Goal: Task Accomplishment & Management: Complete application form

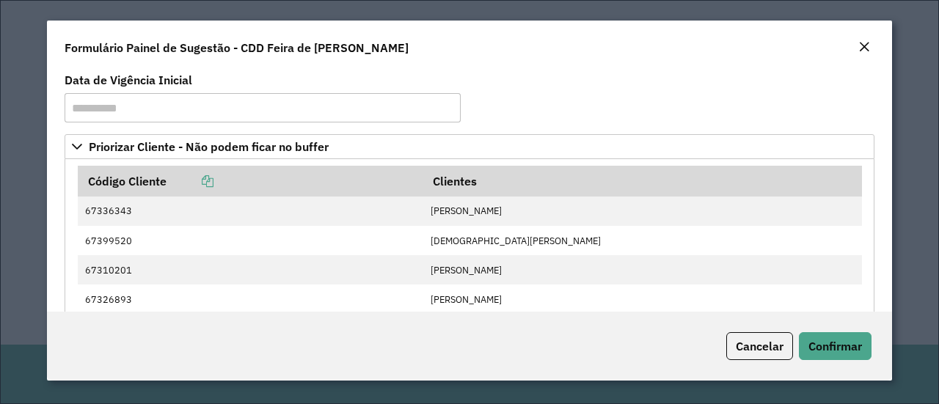
click at [831, 356] on button "Confirmar" at bounding box center [835, 346] width 73 height 28
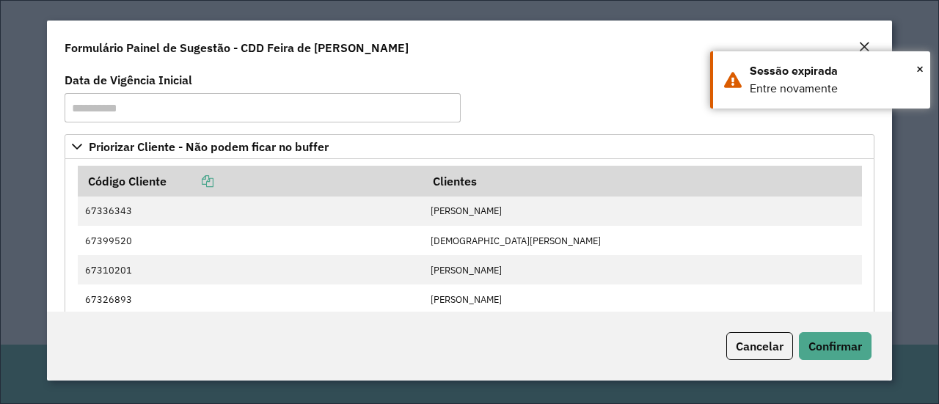
click at [833, 350] on span "Confirmar" at bounding box center [836, 346] width 54 height 15
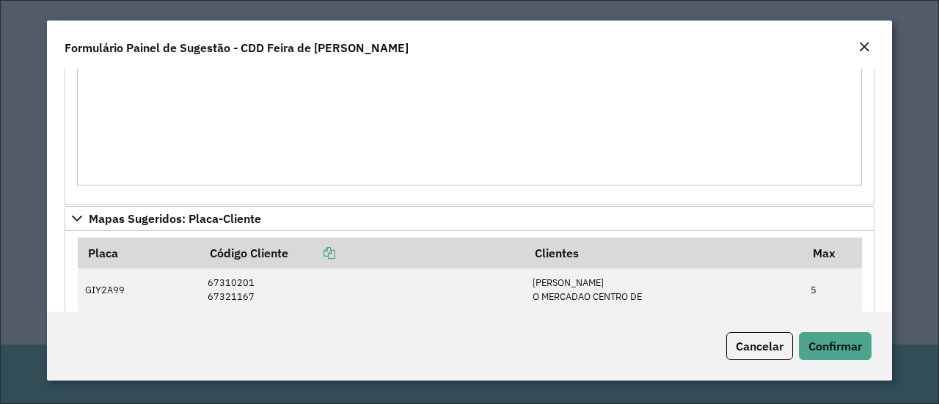
scroll to position [448, 0]
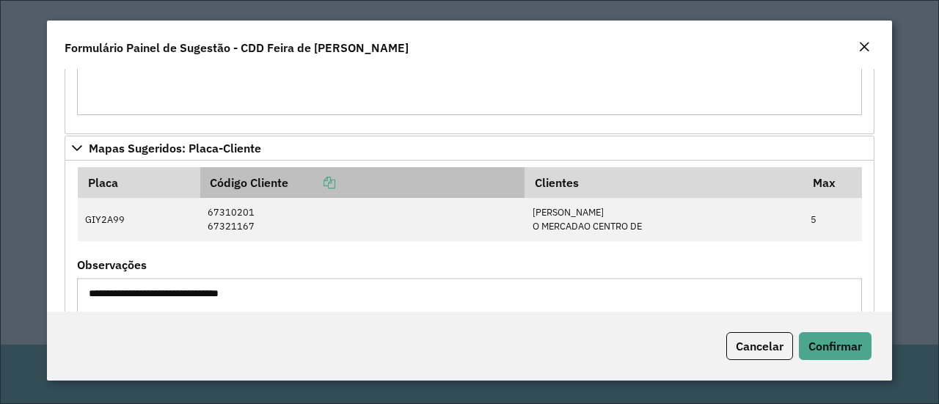
click at [327, 184] on icon at bounding box center [330, 183] width 12 height 12
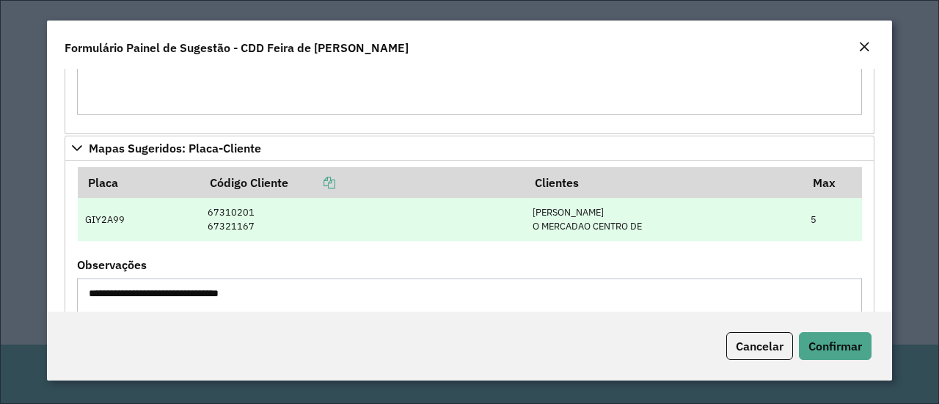
drag, startPoint x: 673, startPoint y: 221, endPoint x: 89, endPoint y: 218, distance: 584.0
click at [89, 218] on tr "GIY2A99 67310201 67321167 FLORISVALDO PASSOS S O MERCADAO CENTRO DE 5" at bounding box center [470, 219] width 784 height 43
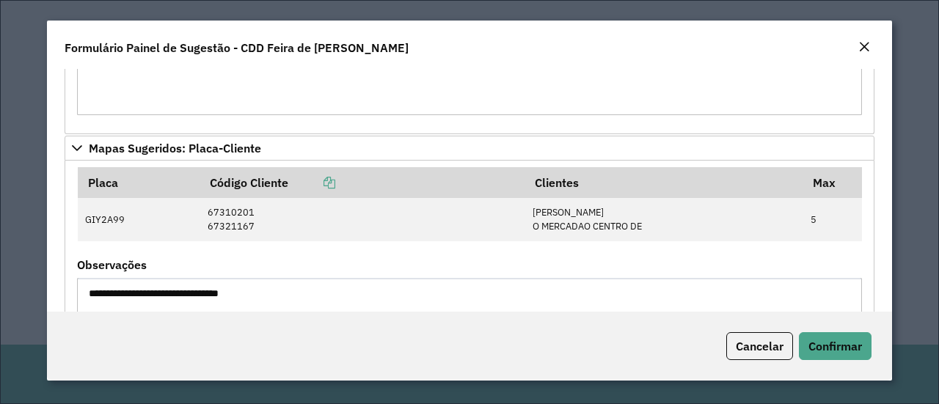
copy tr "IY2A99 67310201 67321167 FLORISVALDO PASSOS S O MERCADAO CENTRO DE"
click at [776, 345] on span "Cancelar" at bounding box center [760, 346] width 48 height 15
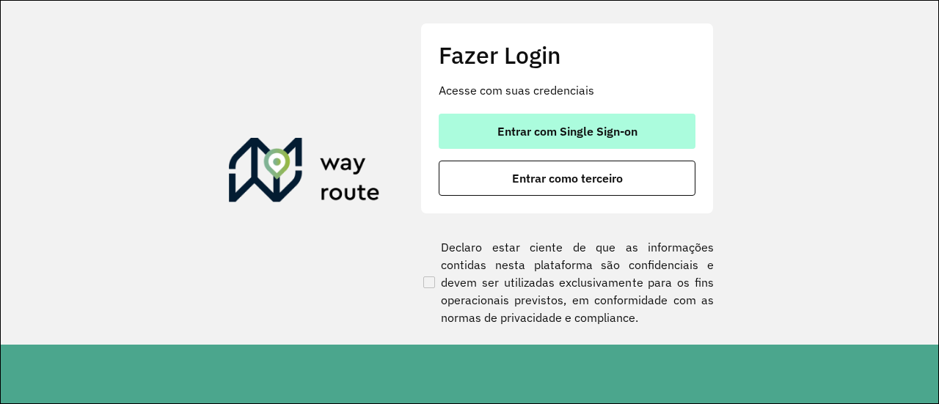
click at [649, 127] on button "Entrar com Single Sign-on" at bounding box center [567, 131] width 257 height 35
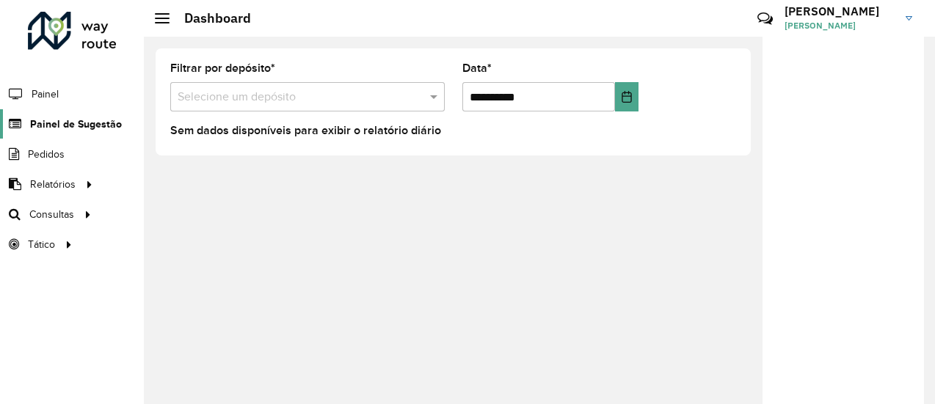
click at [60, 123] on span "Painel de Sugestão" at bounding box center [76, 124] width 92 height 15
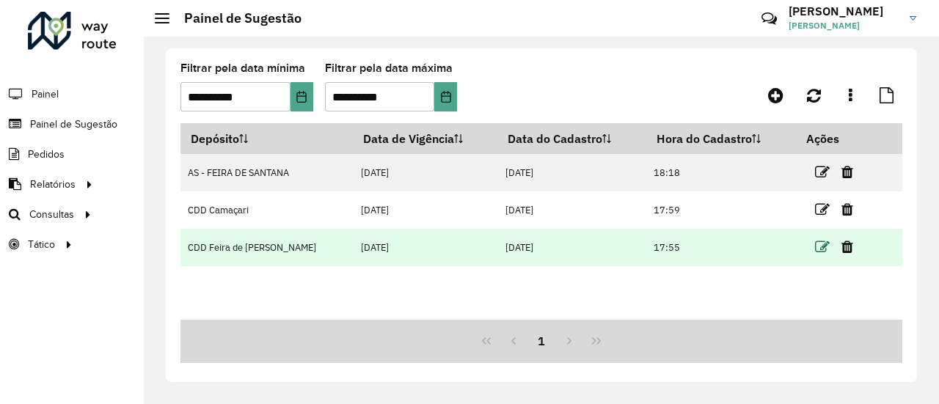
click at [815, 244] on icon at bounding box center [822, 247] width 15 height 15
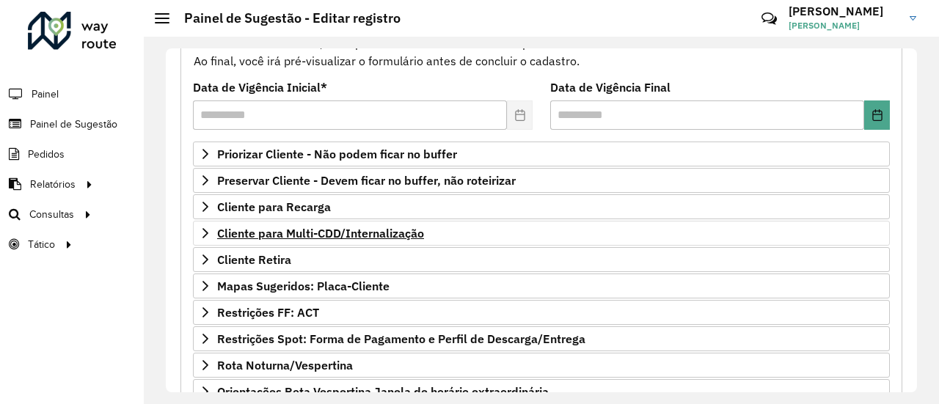
scroll to position [220, 0]
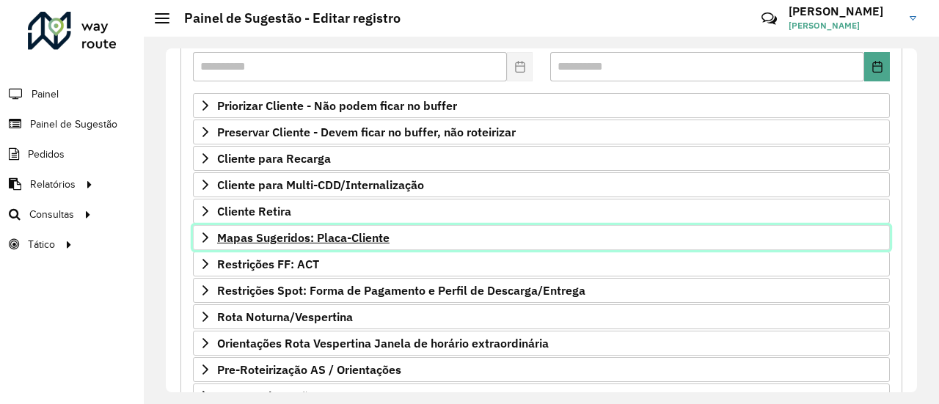
click at [308, 237] on span "Mapas Sugeridos: Placa-Cliente" at bounding box center [303, 238] width 172 height 12
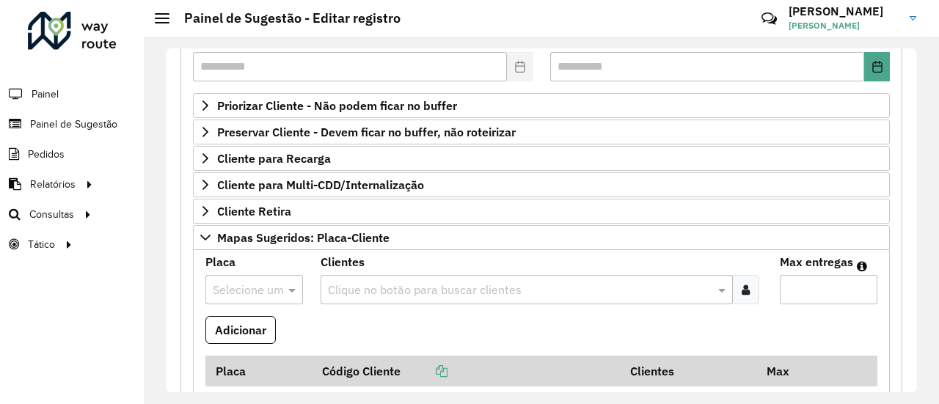
click at [233, 275] on div "Selecione uma opção" at bounding box center [254, 289] width 98 height 29
type input "****"
click at [232, 258] on div "GIY2A99" at bounding box center [252, 249] width 95 height 25
click at [453, 288] on input "text" at bounding box center [519, 291] width 391 height 18
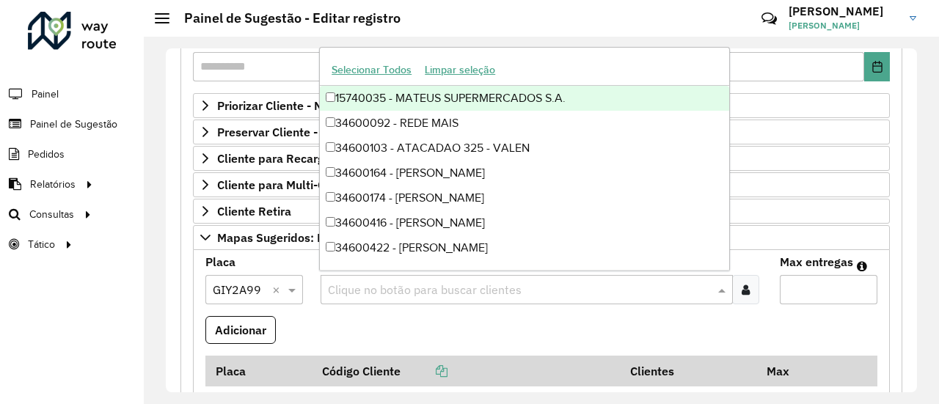
paste input "********"
type input "********"
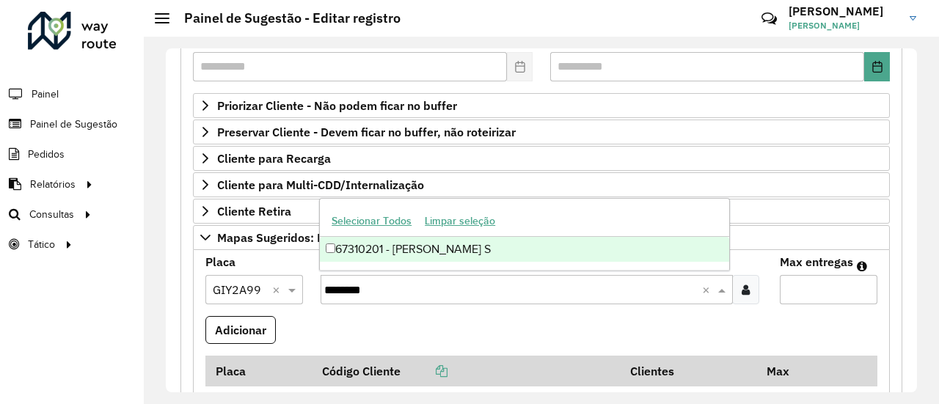
click at [476, 244] on div "67310201 - [PERSON_NAME] S" at bounding box center [524, 249] width 409 height 25
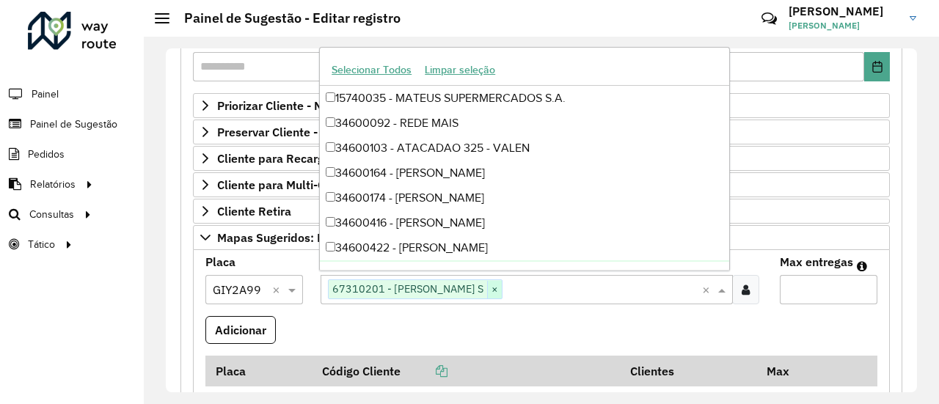
paste input "********"
type input "********"
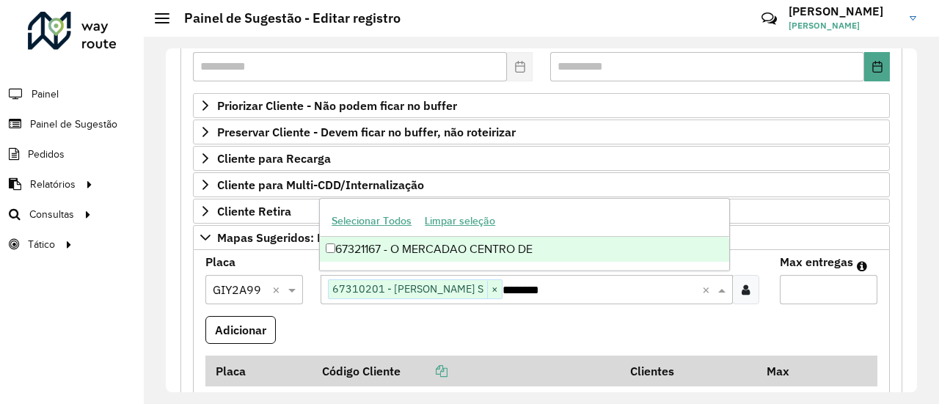
click at [517, 250] on div "67321167 - O MERCADAO CENTRO DE" at bounding box center [524, 249] width 409 height 25
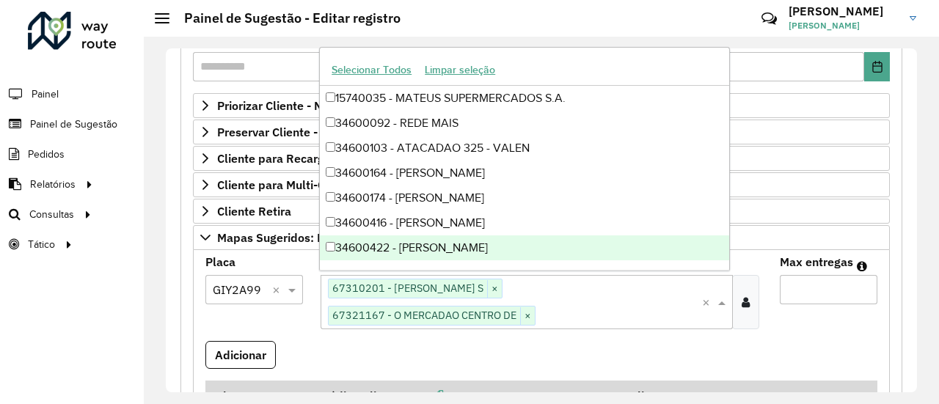
click at [810, 287] on input "Max entregas" at bounding box center [829, 289] width 98 height 29
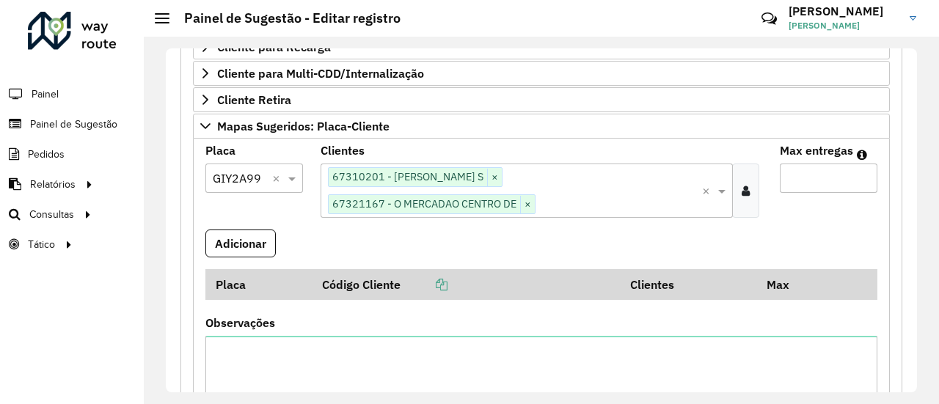
scroll to position [367, 0]
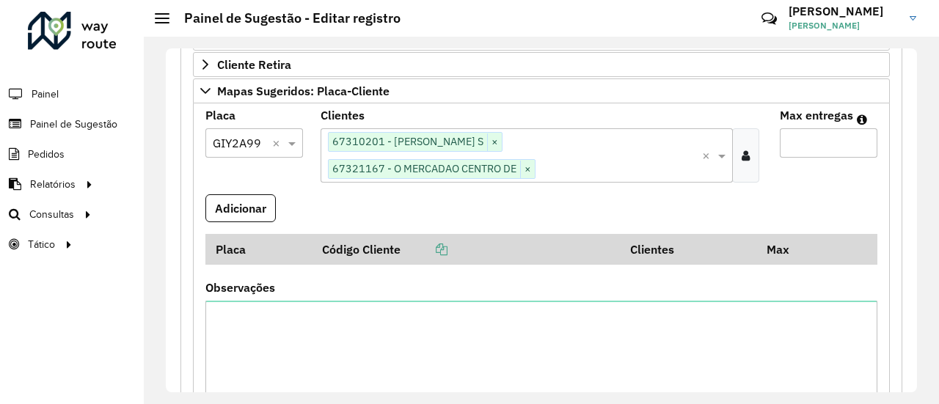
type input "*"
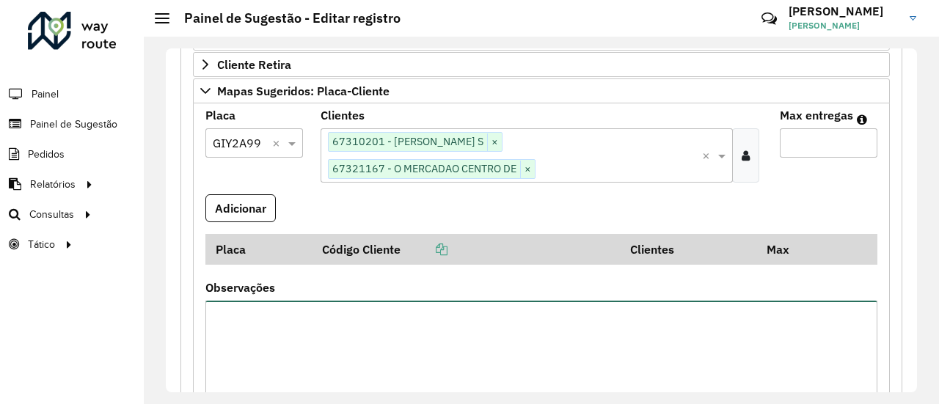
click at [294, 327] on textarea "Observações" at bounding box center [541, 363] width 672 height 124
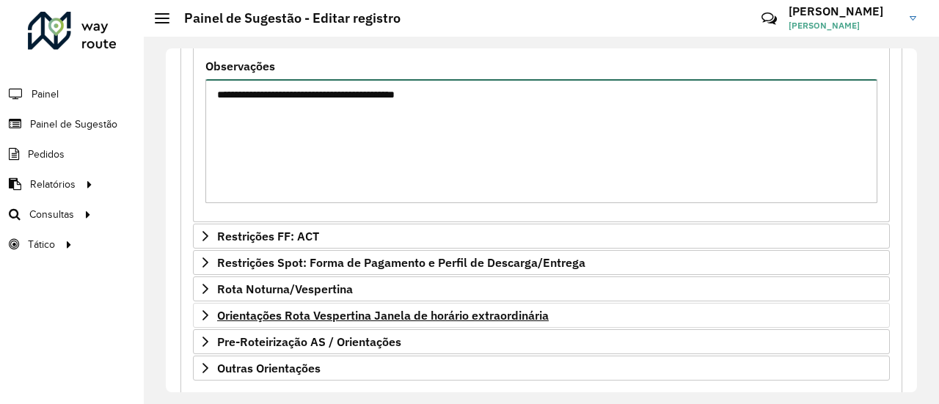
scroll to position [657, 0]
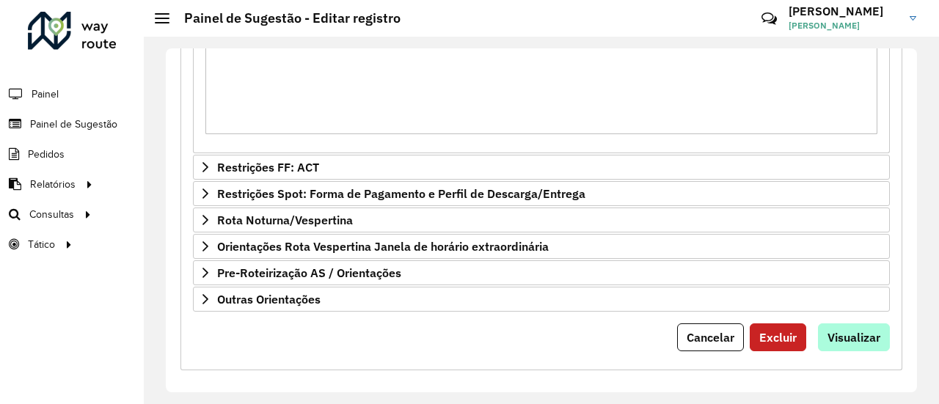
type textarea "**********"
click at [864, 330] on span "Visualizar" at bounding box center [854, 337] width 53 height 15
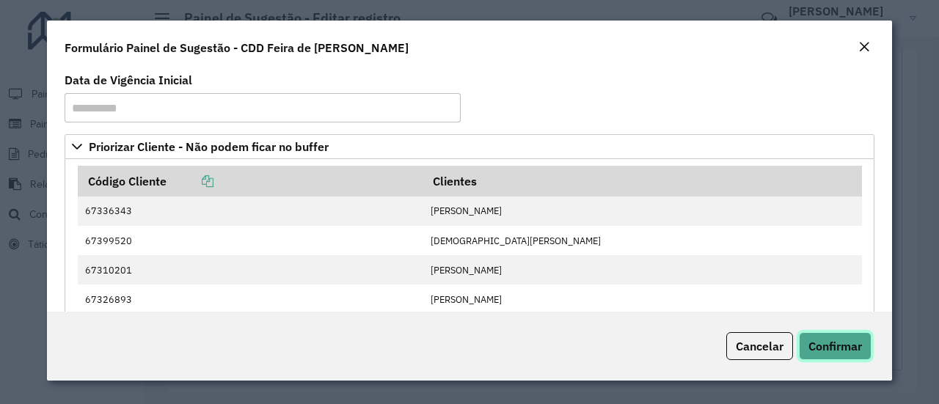
click at [847, 358] on button "Confirmar" at bounding box center [835, 346] width 73 height 28
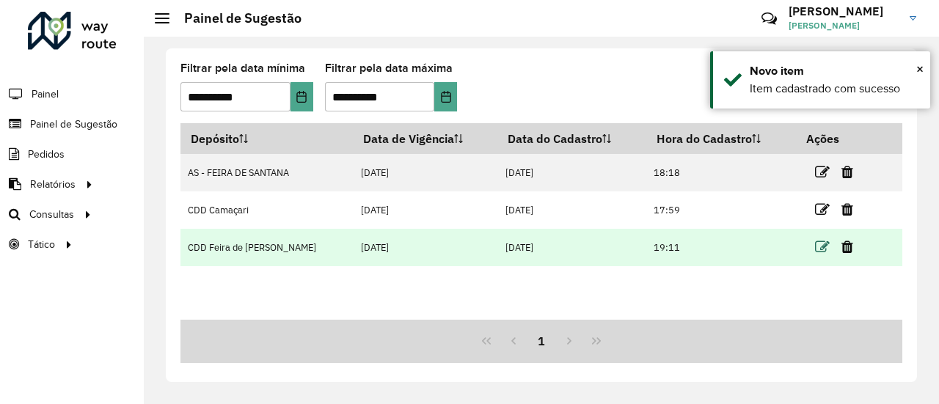
click at [820, 244] on icon at bounding box center [822, 247] width 15 height 15
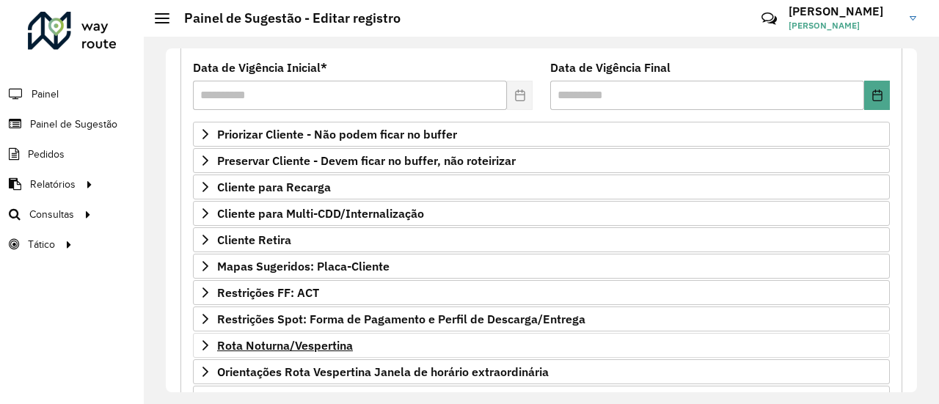
scroll to position [220, 0]
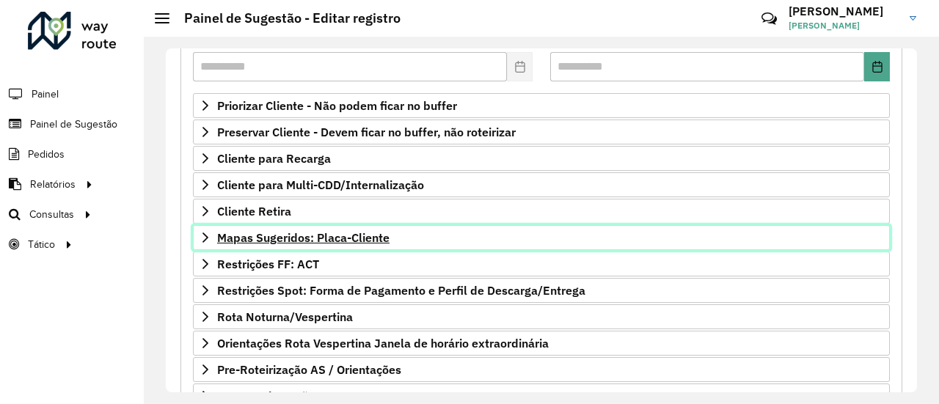
click at [348, 233] on span "Mapas Sugeridos: Placa-Cliente" at bounding box center [303, 238] width 172 height 12
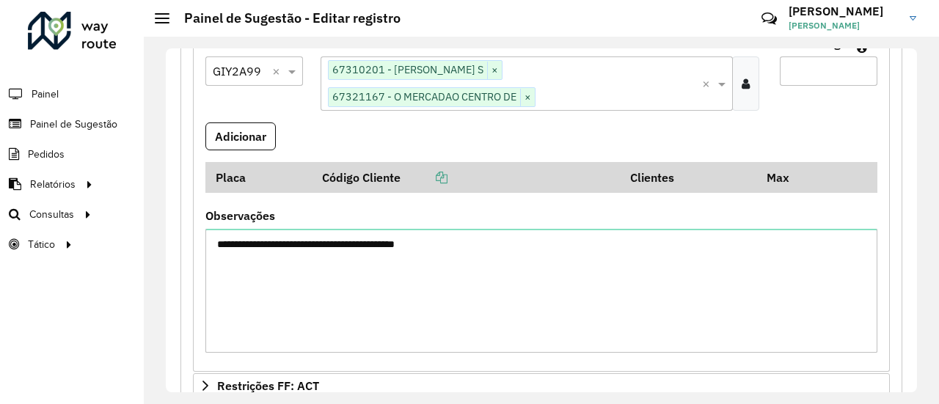
scroll to position [440, 0]
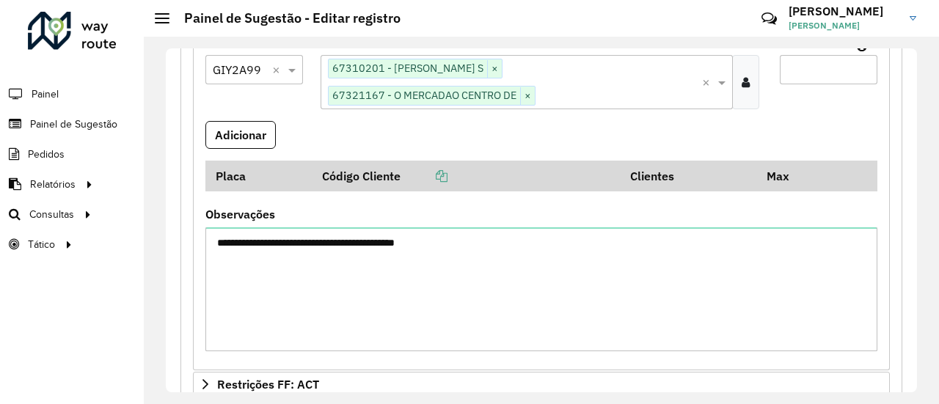
click at [266, 124] on button "Adicionar" at bounding box center [240, 135] width 70 height 28
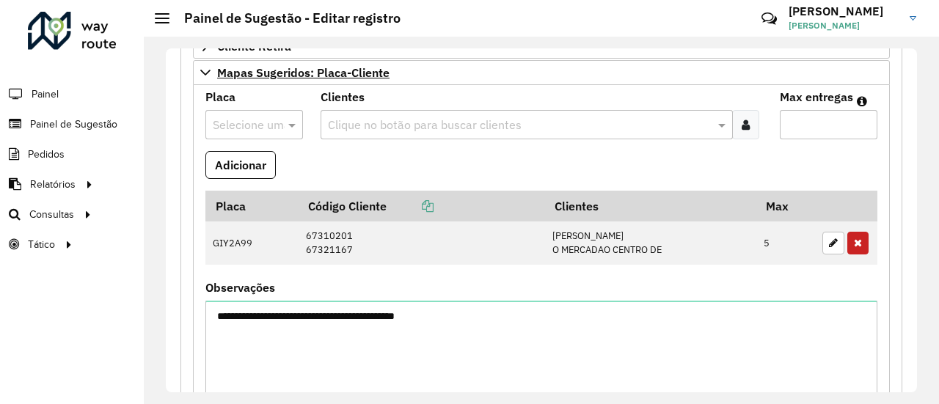
scroll to position [293, 0]
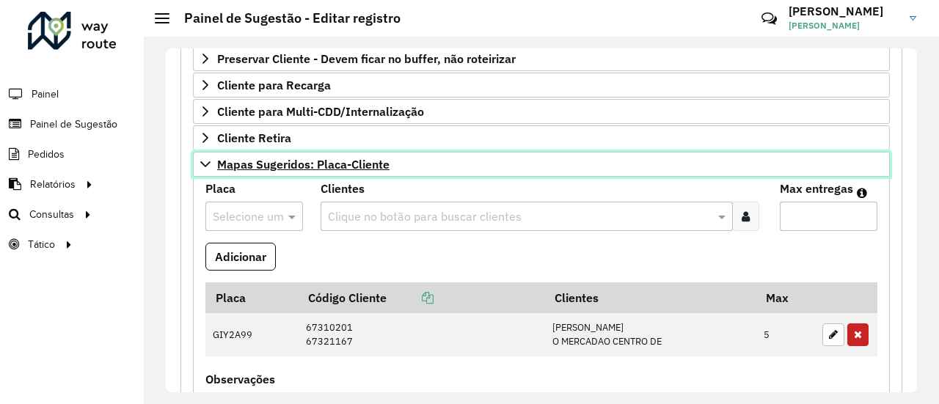
click at [298, 159] on span "Mapas Sugeridos: Placa-Cliente" at bounding box center [303, 164] width 172 height 12
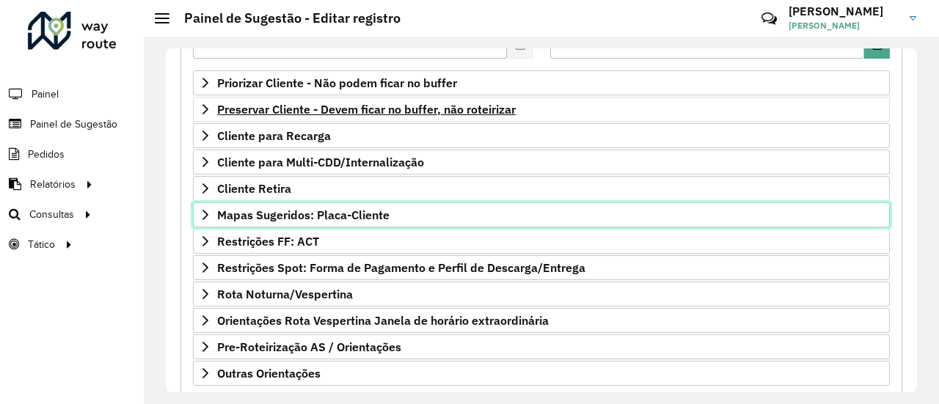
scroll to position [220, 0]
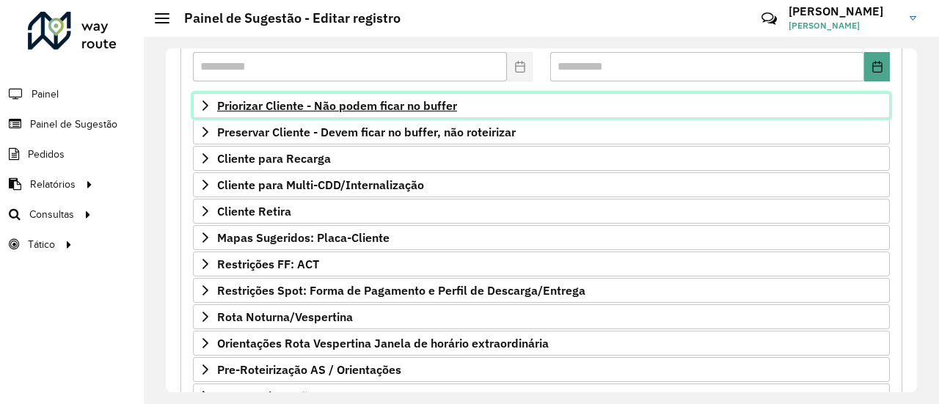
click at [322, 93] on link "Priorizar Cliente - Não podem ficar no buffer" at bounding box center [541, 105] width 697 height 25
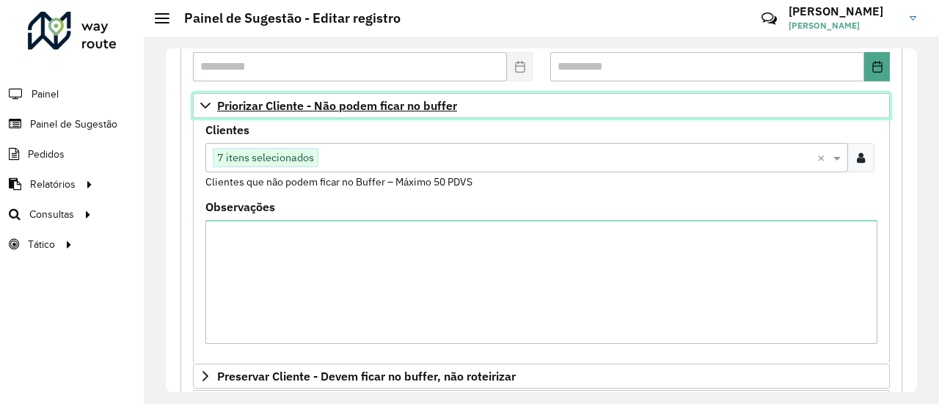
click at [326, 103] on span "Priorizar Cliente - Não podem ficar no buffer" at bounding box center [337, 106] width 240 height 12
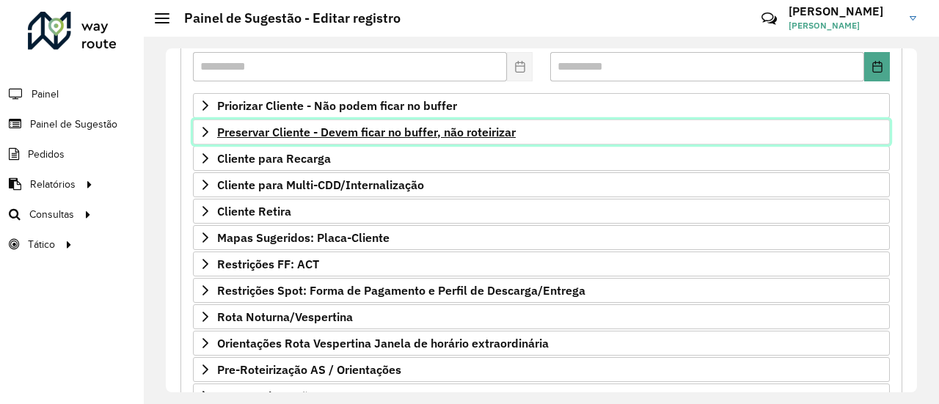
click at [332, 126] on span "Preservar Cliente - Devem ficar no buffer, não roteirizar" at bounding box center [366, 132] width 299 height 12
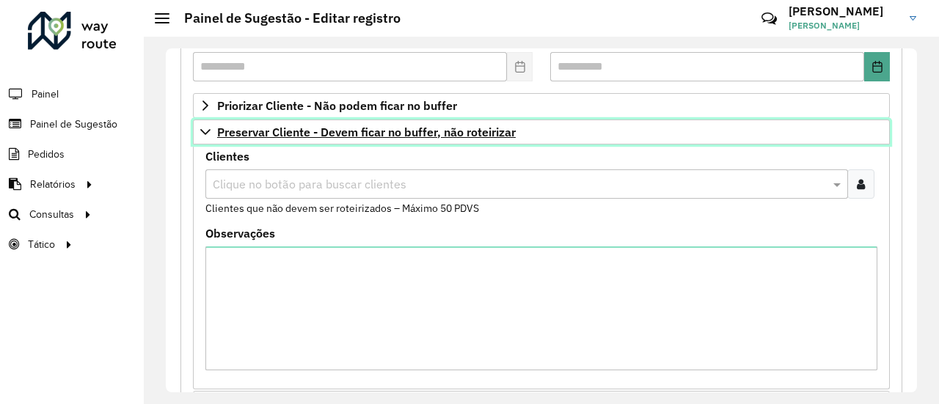
click at [332, 126] on span "Preservar Cliente - Devem ficar no buffer, não roteirizar" at bounding box center [366, 132] width 299 height 12
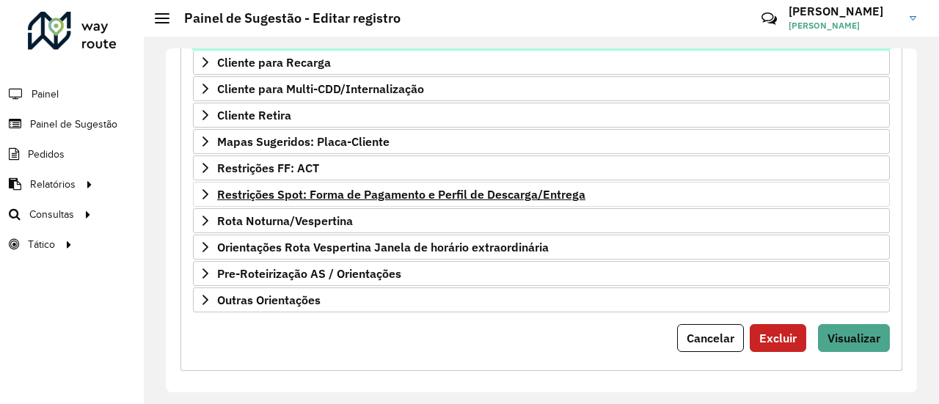
scroll to position [318, 0]
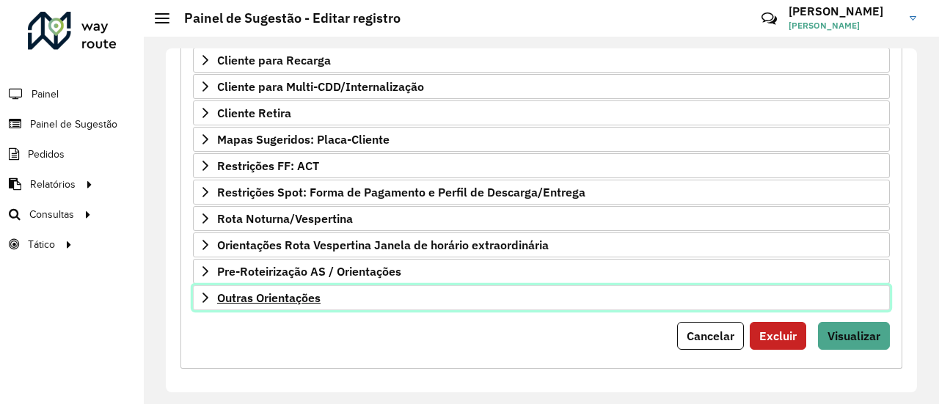
click at [299, 295] on span "Outras Orientações" at bounding box center [268, 298] width 103 height 12
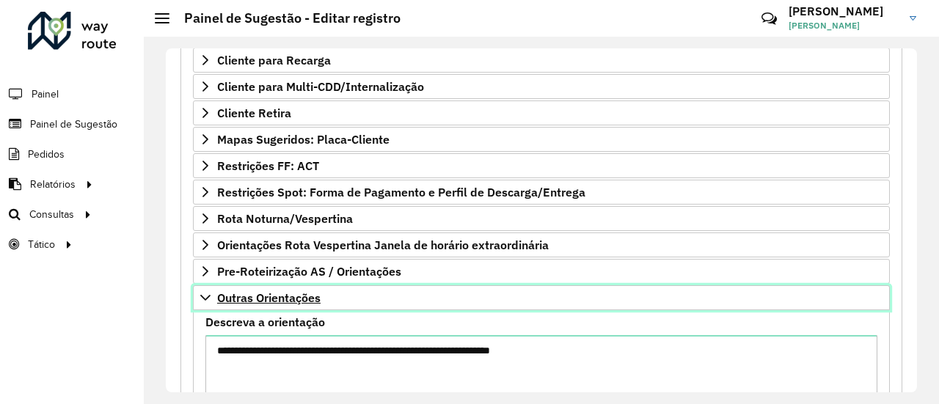
click at [303, 299] on link "Outras Orientações" at bounding box center [541, 297] width 697 height 25
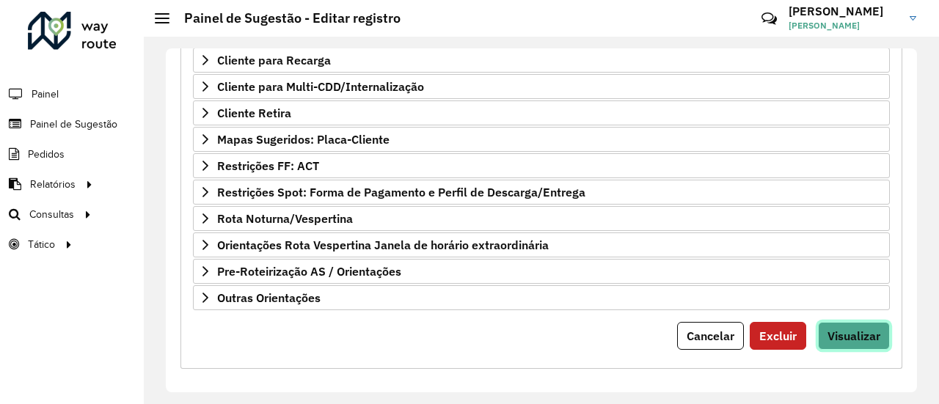
click at [849, 329] on span "Visualizar" at bounding box center [854, 336] width 53 height 15
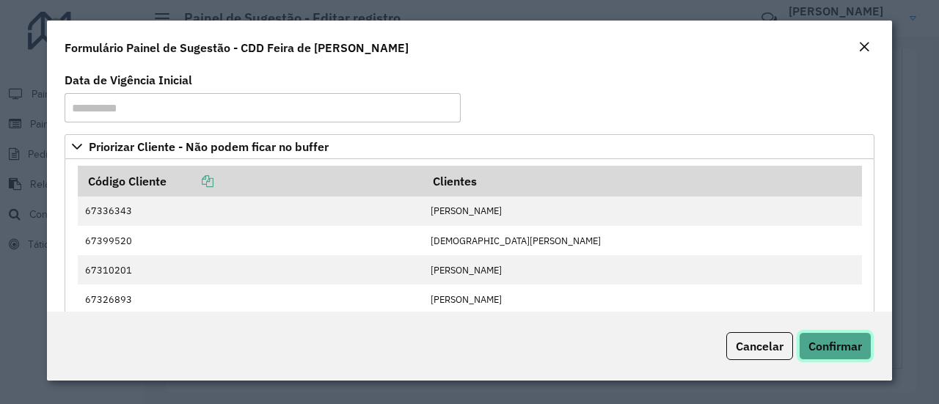
click at [849, 351] on span "Confirmar" at bounding box center [836, 346] width 54 height 15
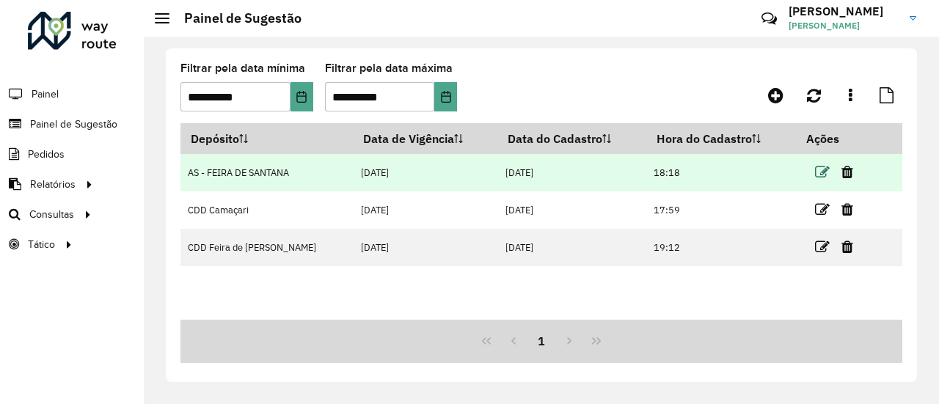
click at [815, 178] on icon at bounding box center [822, 172] width 15 height 15
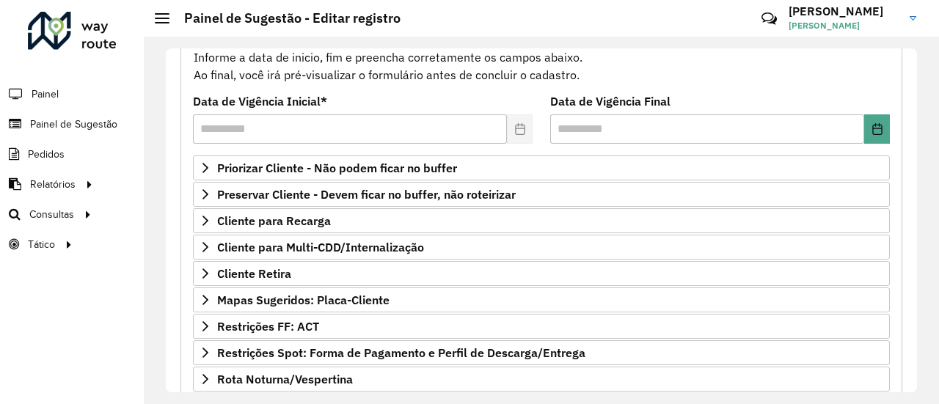
scroll to position [220, 0]
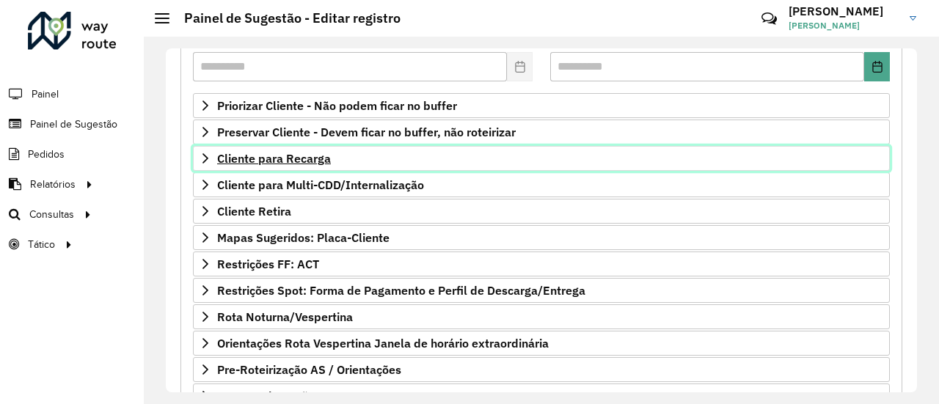
click at [293, 162] on span "Cliente para Recarga" at bounding box center [274, 159] width 114 height 12
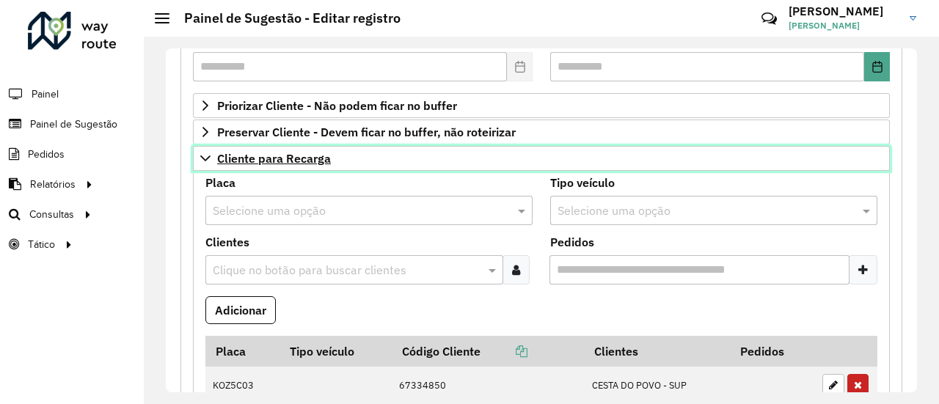
click at [293, 163] on span "Cliente para Recarga" at bounding box center [274, 159] width 114 height 12
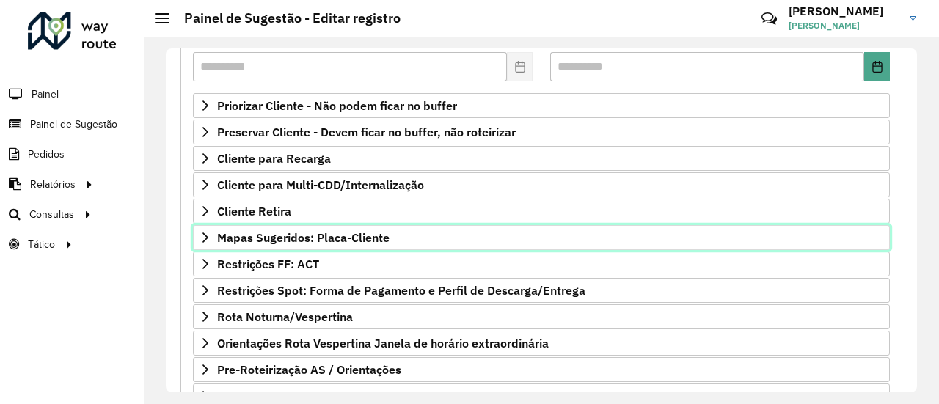
click at [286, 232] on span "Mapas Sugeridos: Placa-Cliente" at bounding box center [303, 238] width 172 height 12
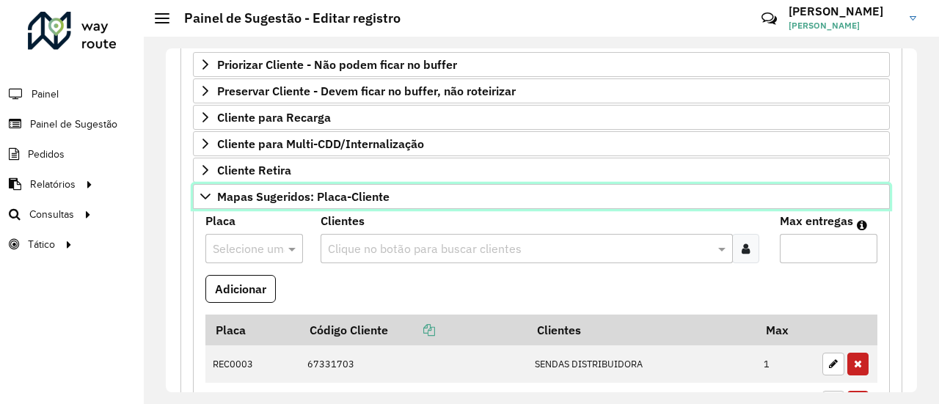
scroll to position [293, 0]
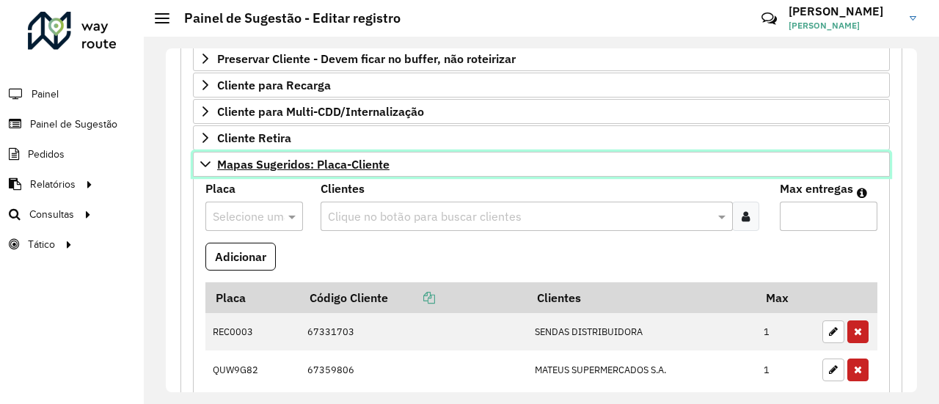
click at [322, 158] on span "Mapas Sugeridos: Placa-Cliente" at bounding box center [303, 164] width 172 height 12
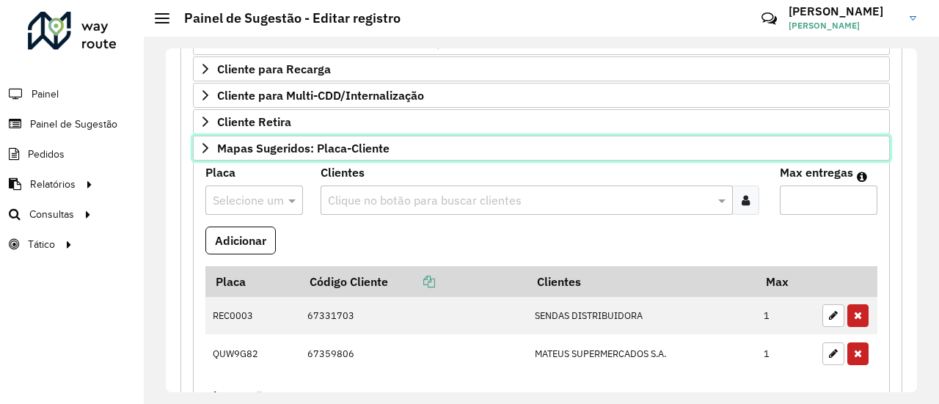
scroll to position [318, 0]
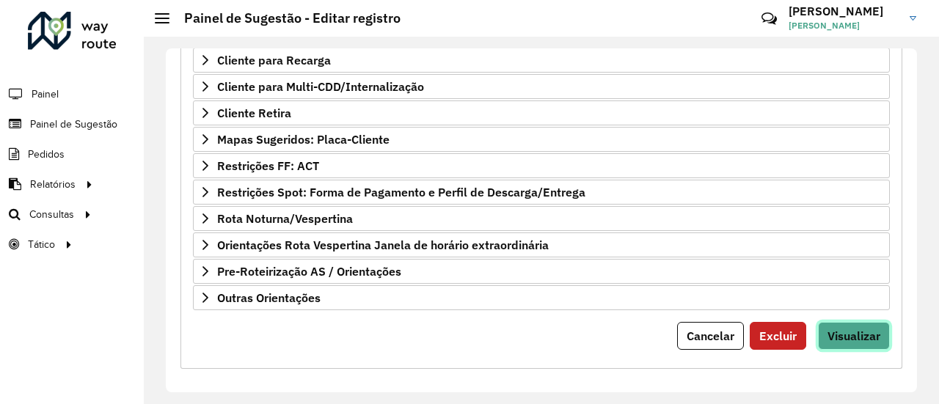
click at [858, 329] on span "Visualizar" at bounding box center [854, 336] width 53 height 15
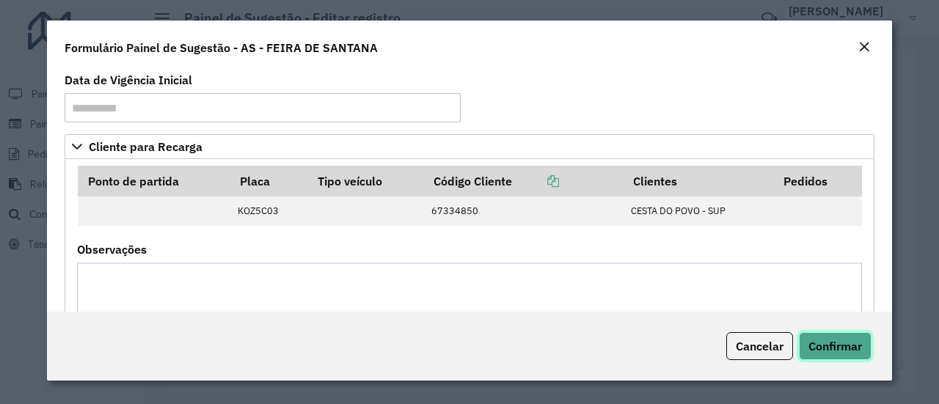
click at [861, 343] on span "Confirmar" at bounding box center [836, 346] width 54 height 15
